Goal: Transaction & Acquisition: Purchase product/service

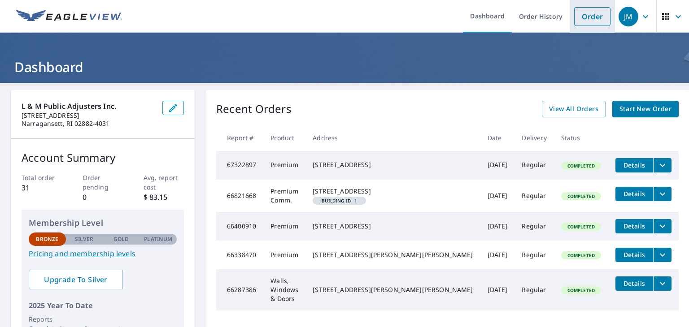
click at [586, 17] on link "Order" at bounding box center [592, 16] width 36 height 19
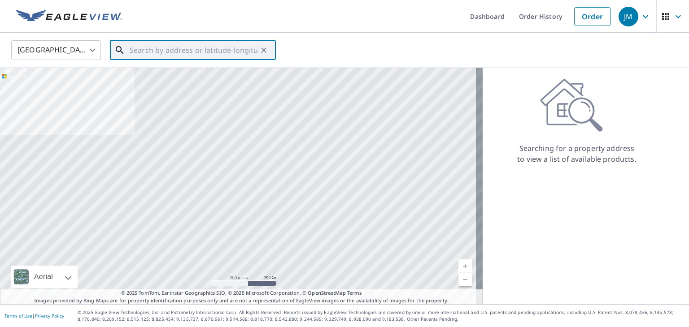
click at [173, 52] on input "text" at bounding box center [194, 50] width 128 height 25
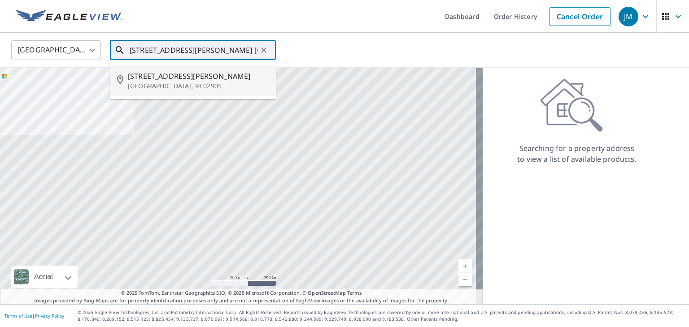
click at [171, 73] on span "[STREET_ADDRESS][PERSON_NAME]" at bounding box center [198, 76] width 141 height 11
type input "[STREET_ADDRESS][PERSON_NAME]"
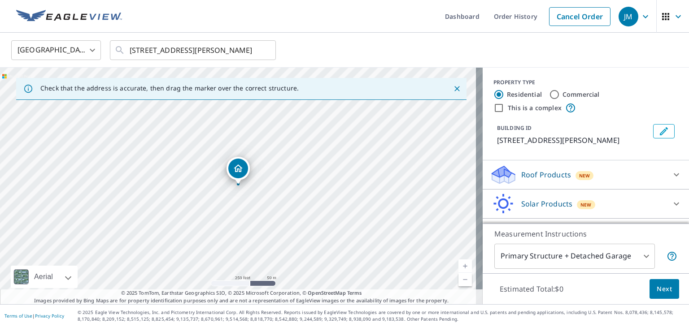
click at [458, 261] on link "Current Level 17, Zoom In" at bounding box center [464, 266] width 13 height 13
click at [458, 261] on link "Current Level 17.955800196089466, Zoom In" at bounding box center [464, 266] width 13 height 13
drag, startPoint x: 674, startPoint y: 155, endPoint x: 668, endPoint y: 198, distance: 43.4
click at [668, 198] on div "PROPERTY TYPE Residential Commercial This is a complex BUILDING ID [STREET_ADDR…" at bounding box center [585, 158] width 206 height 180
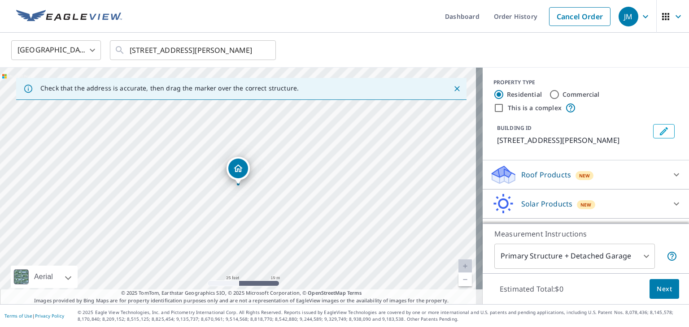
click at [671, 178] on icon at bounding box center [676, 174] width 11 height 11
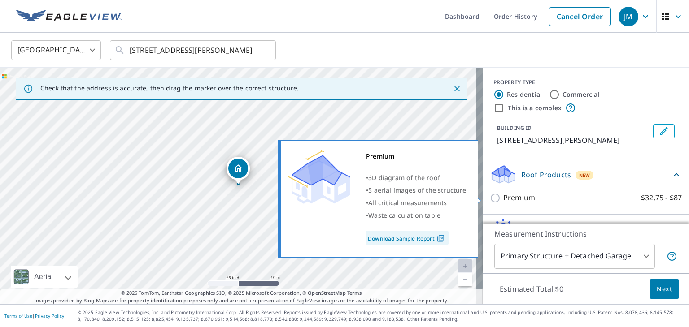
click at [489, 195] on input "Premium $32.75 - $87" at bounding box center [495, 198] width 13 height 11
checkbox input "true"
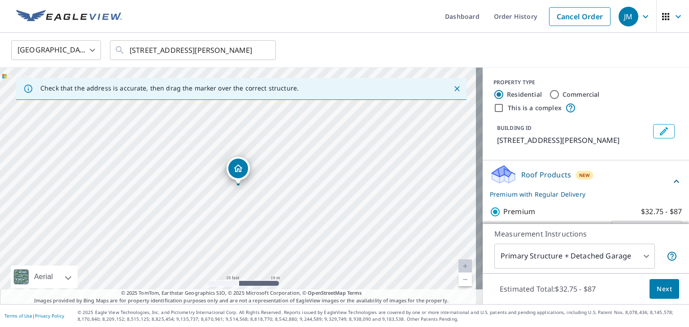
scroll to position [82, 0]
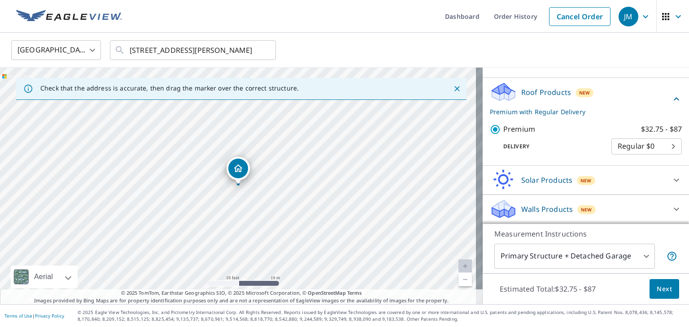
click at [650, 209] on div "Walls Products New" at bounding box center [577, 209] width 176 height 21
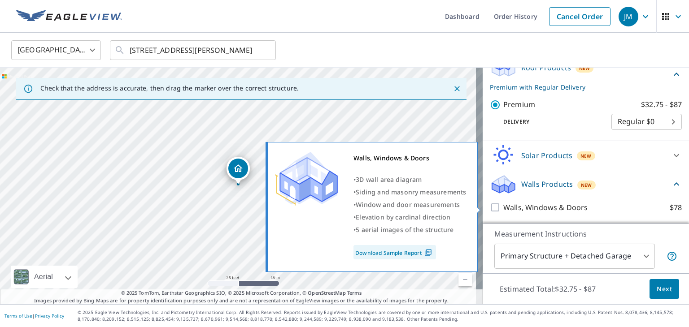
click at [489, 205] on input "Walls, Windows & Doors $78" at bounding box center [495, 207] width 13 height 11
checkbox input "true"
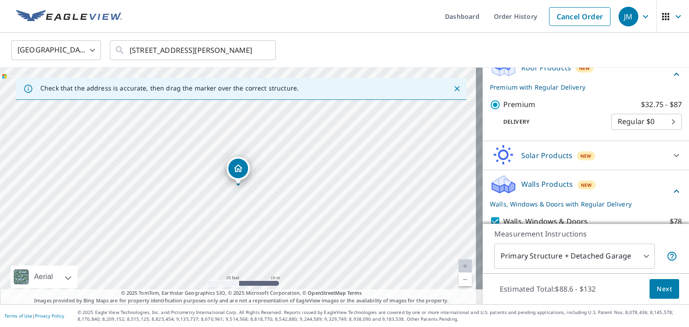
click at [658, 290] on span "Next" at bounding box center [663, 289] width 15 height 11
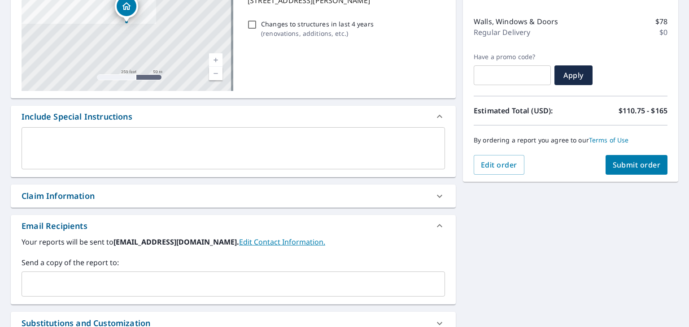
scroll to position [151, 0]
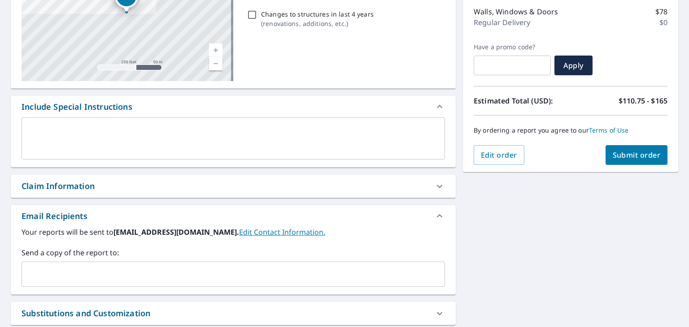
click at [638, 158] on span "Submit order" at bounding box center [636, 155] width 48 height 10
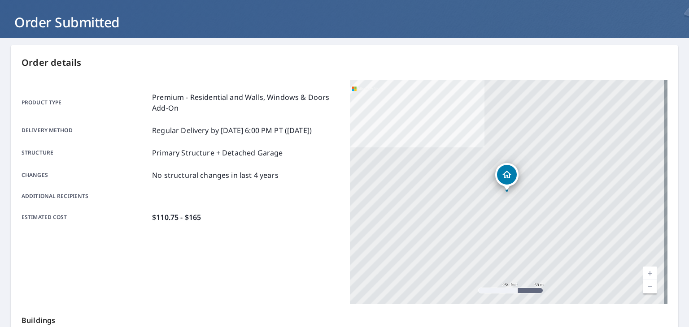
scroll to position [136, 0]
